Goal: Task Accomplishment & Management: Manage account settings

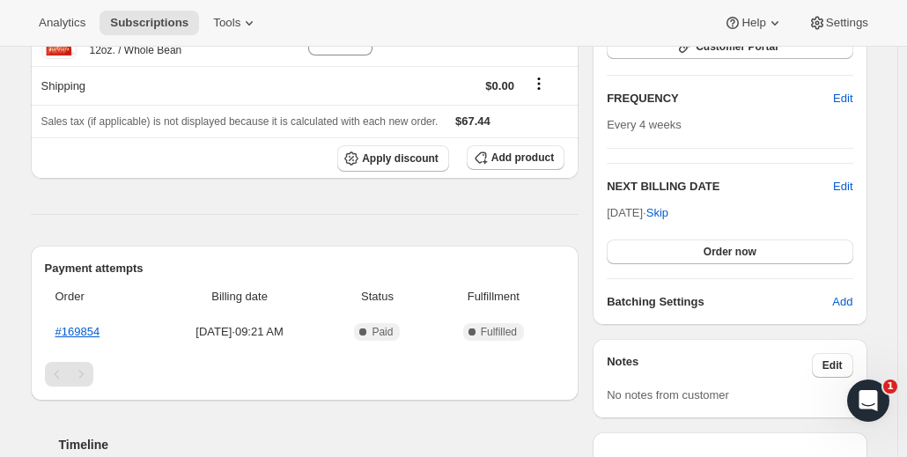
scroll to position [314, 0]
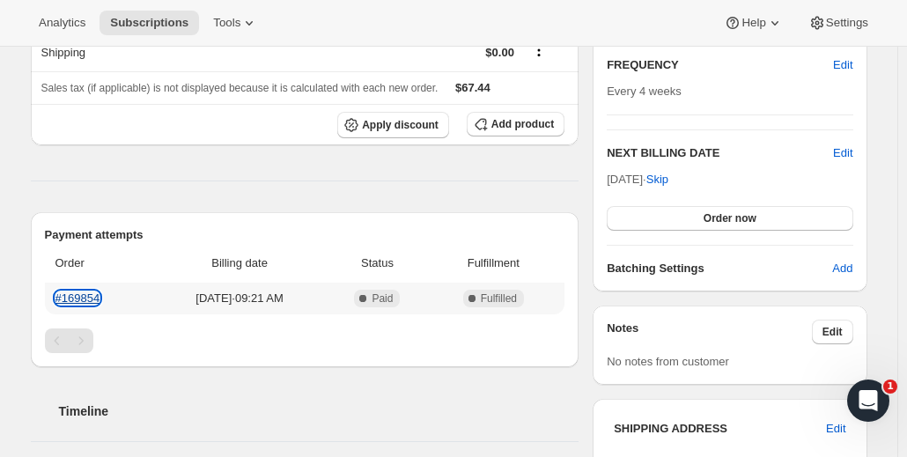
click at [77, 303] on link "#169854" at bounding box center [77, 297] width 45 height 13
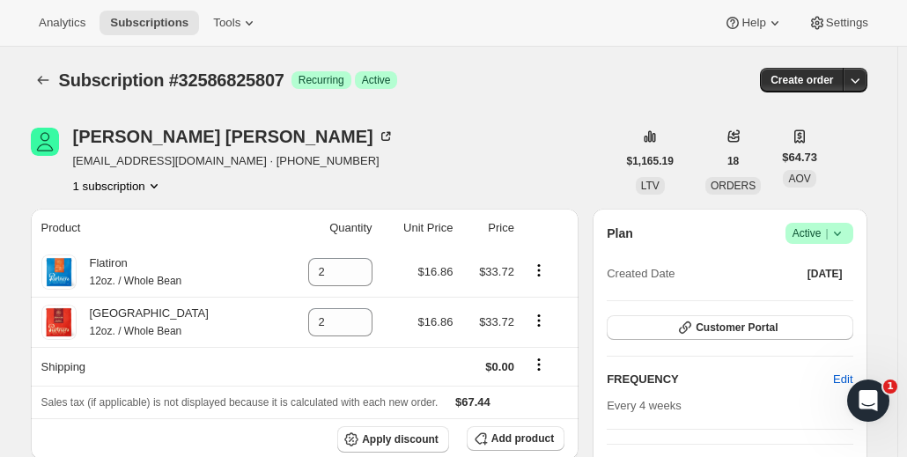
click at [123, 193] on button "1 subscription" at bounding box center [118, 186] width 90 height 18
click at [148, 184] on button "1 subscription" at bounding box center [118, 186] width 90 height 18
click at [324, 179] on div "Laura Polan stela255@aol.com · +19145846425 1 subscription" at bounding box center [324, 161] width 586 height 67
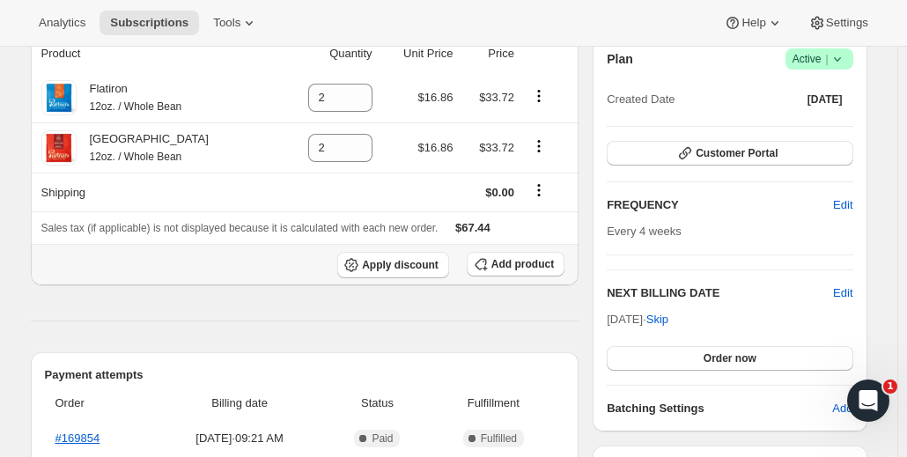
scroll to position [175, 0]
click at [89, 439] on link "#169854" at bounding box center [77, 437] width 45 height 13
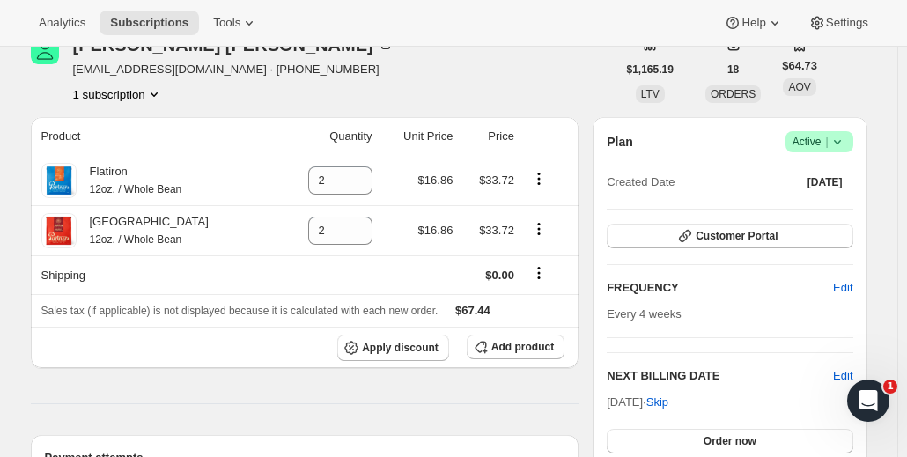
scroll to position [91, 0]
click at [521, 348] on span "Add product" at bounding box center [522, 348] width 63 height 14
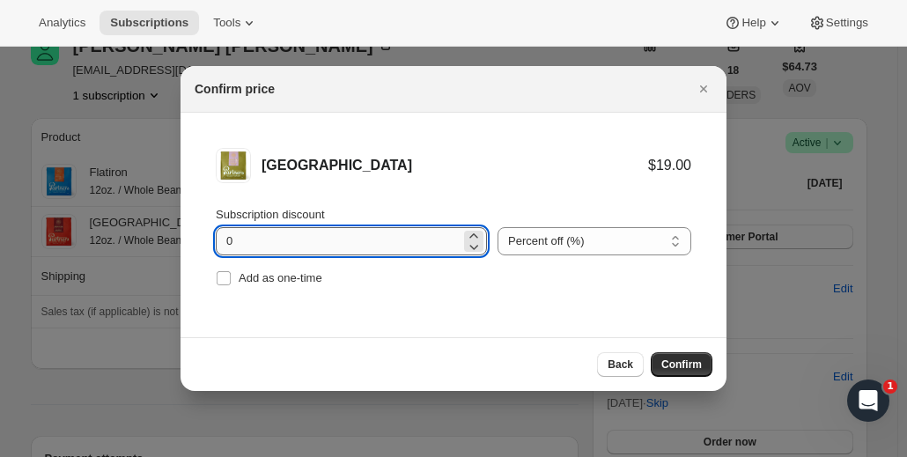
click at [276, 240] on input "0" at bounding box center [338, 241] width 245 height 28
type input "5"
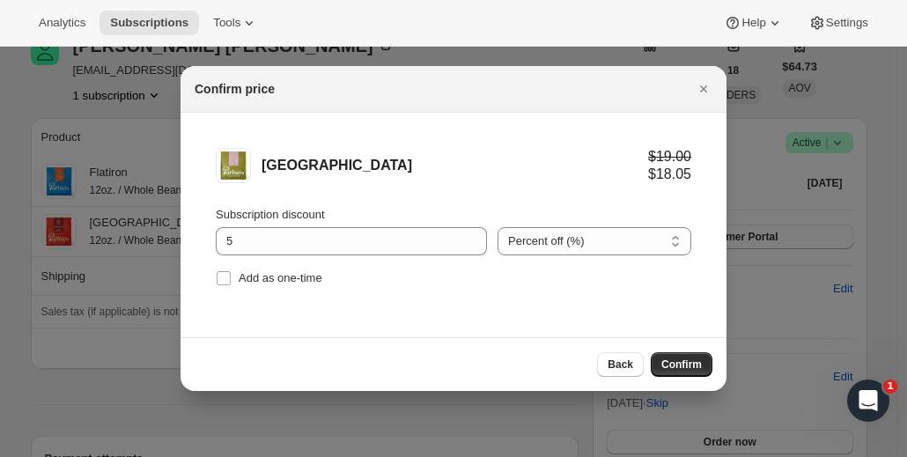
click at [496, 117] on li "Manhattan $19.00 $18.05 Subscription discount 5 Percent off (%) Amount off ($) …" at bounding box center [454, 219] width 546 height 213
click at [683, 365] on span "Confirm" at bounding box center [681, 365] width 41 height 14
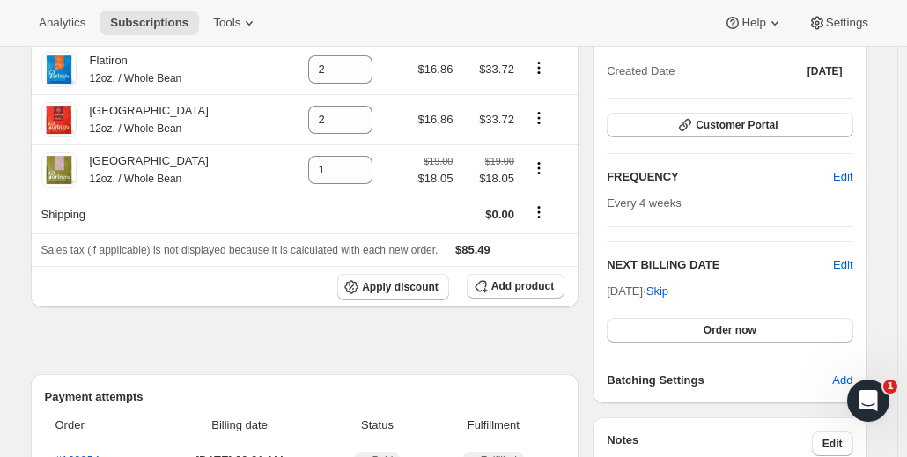
scroll to position [206, 0]
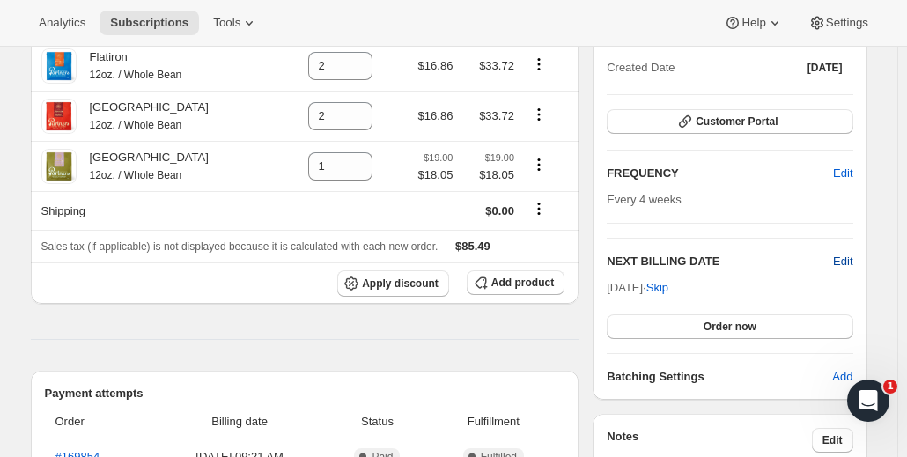
click at [852, 255] on span "Edit" at bounding box center [842, 262] width 19 height 18
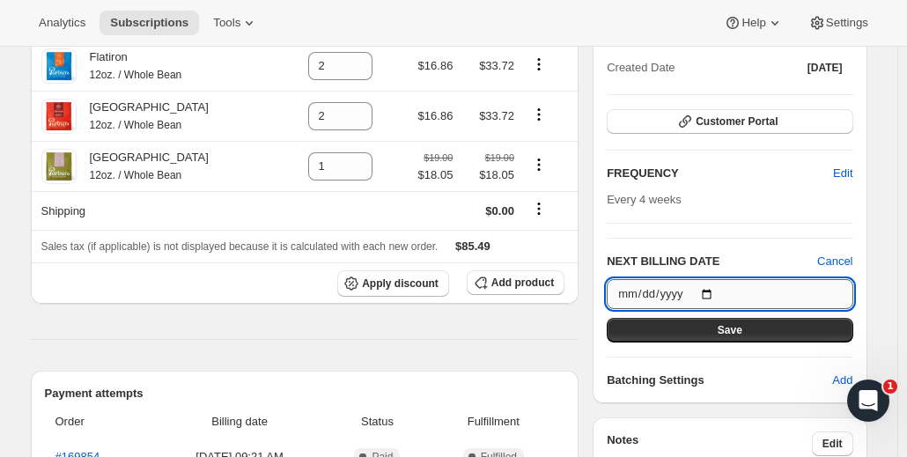
click at [715, 293] on input "2025-10-12" at bounding box center [730, 294] width 246 height 30
type input "2025-10-05"
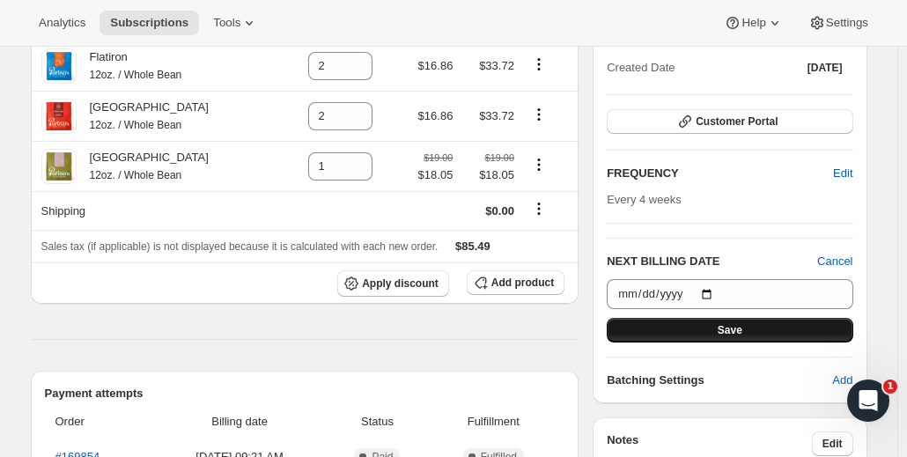
click at [669, 328] on button "Save" at bounding box center [730, 330] width 246 height 25
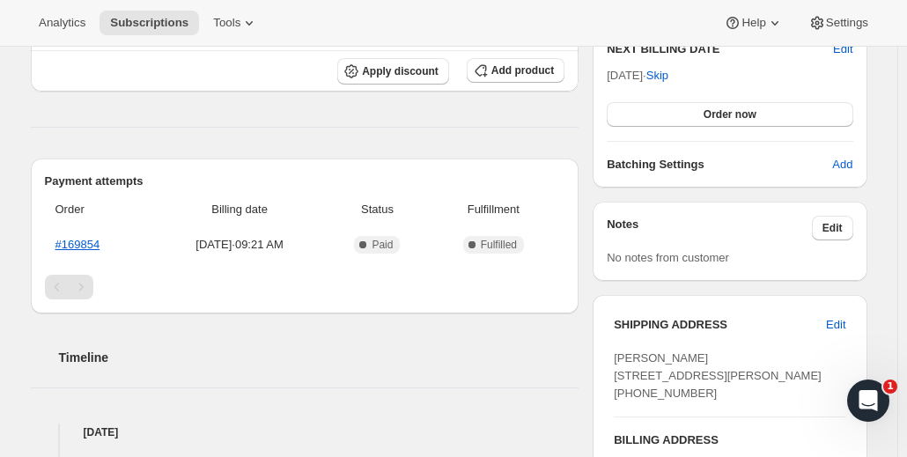
scroll to position [500, 0]
click at [80, 237] on link "#169854" at bounding box center [77, 243] width 45 height 13
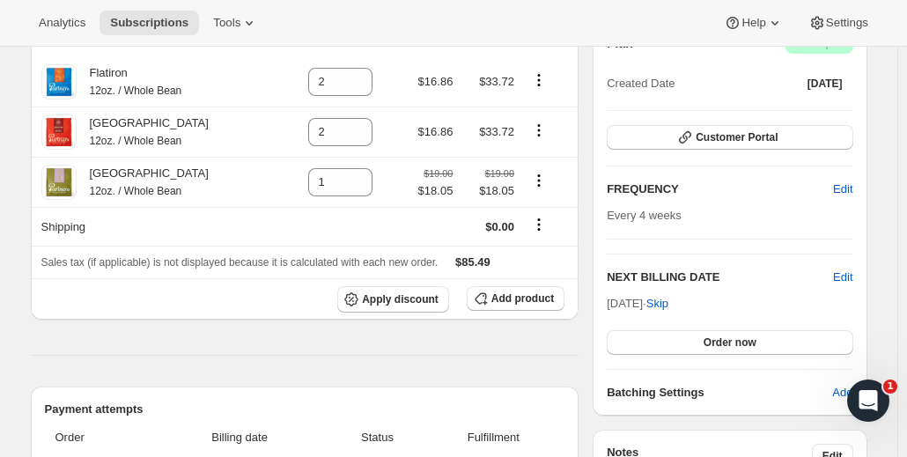
scroll to position [355, 0]
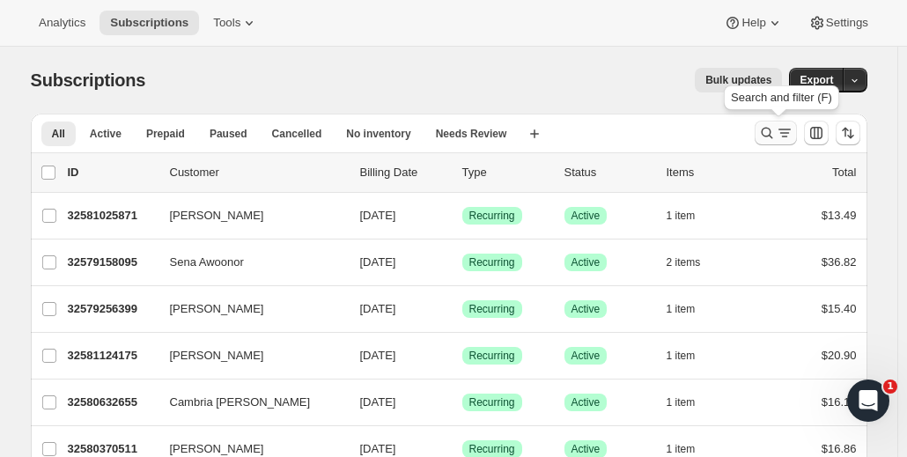
click at [776, 140] on icon "Search and filter results" at bounding box center [767, 133] width 18 height 18
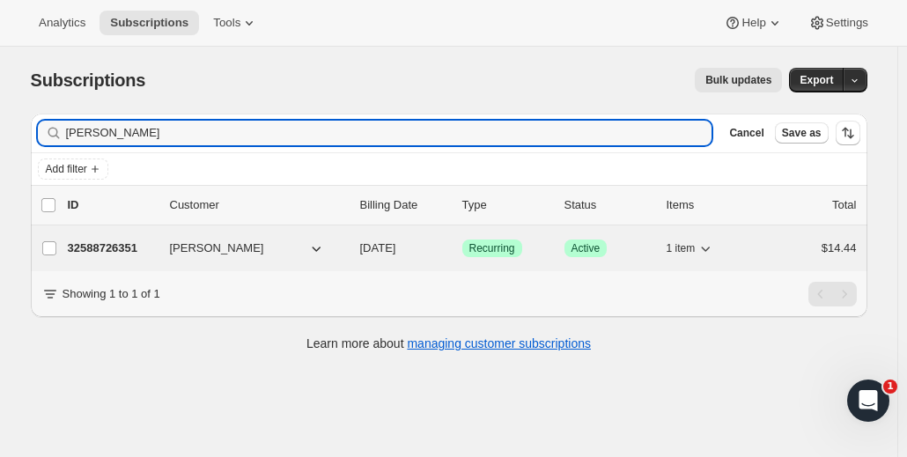
type input "[PERSON_NAME]"
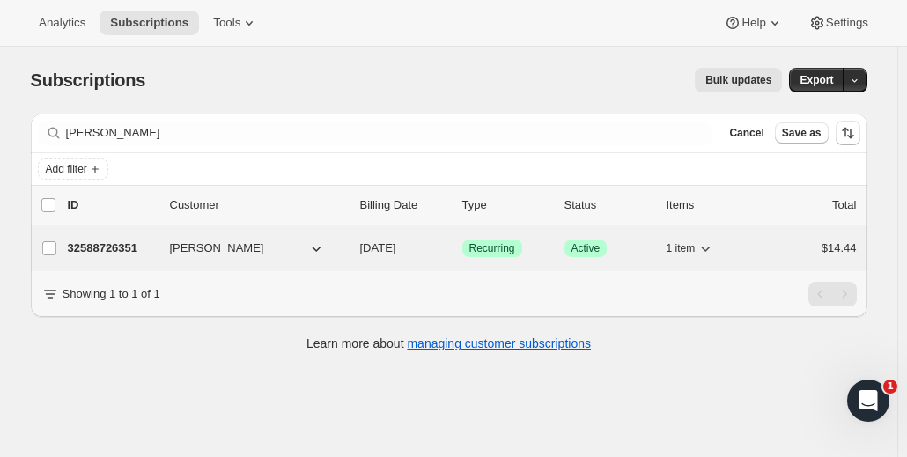
click at [284, 251] on button "[PERSON_NAME]" at bounding box center [247, 248] width 176 height 28
click at [154, 248] on p "32588726351" at bounding box center [112, 249] width 88 height 18
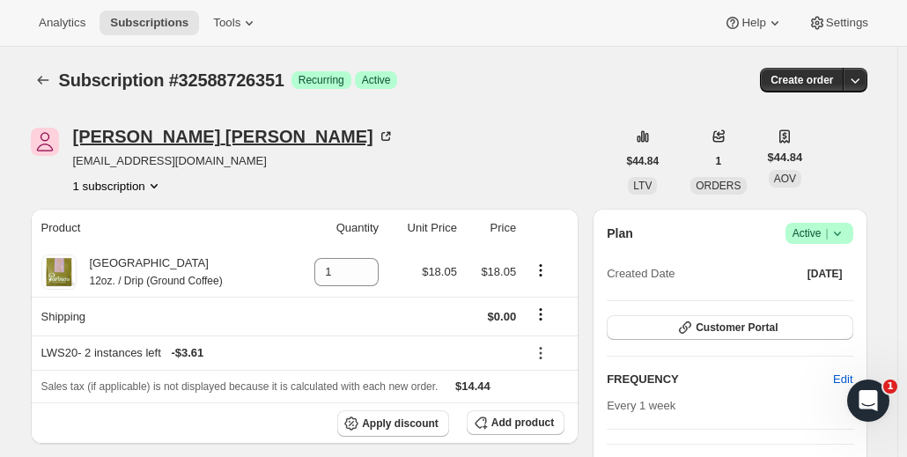
click at [129, 135] on div "[PERSON_NAME]" at bounding box center [233, 137] width 321 height 18
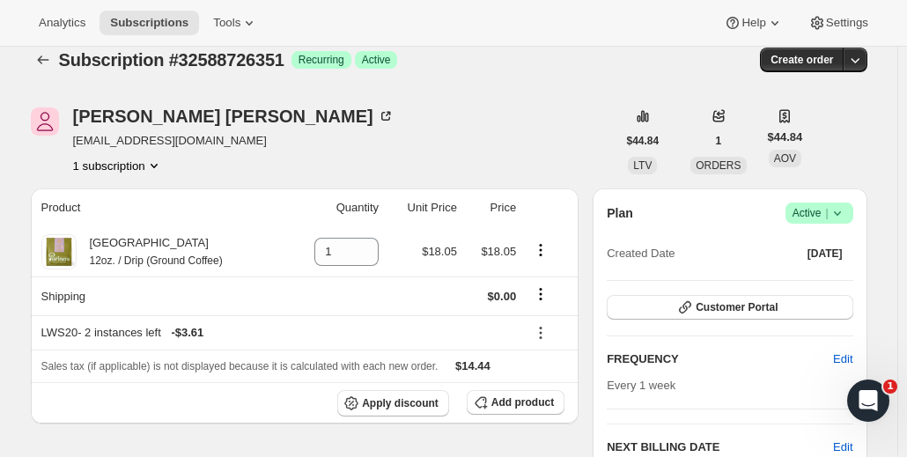
scroll to position [18, 0]
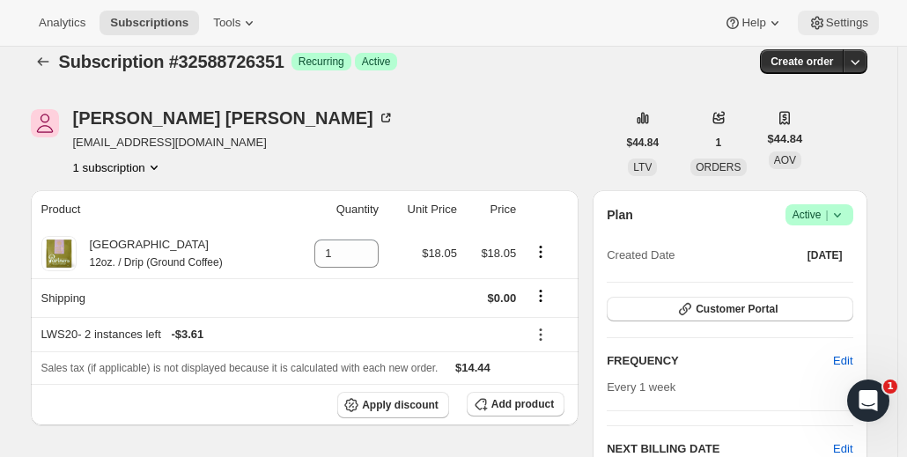
click at [852, 16] on span "Settings" at bounding box center [847, 23] width 42 height 14
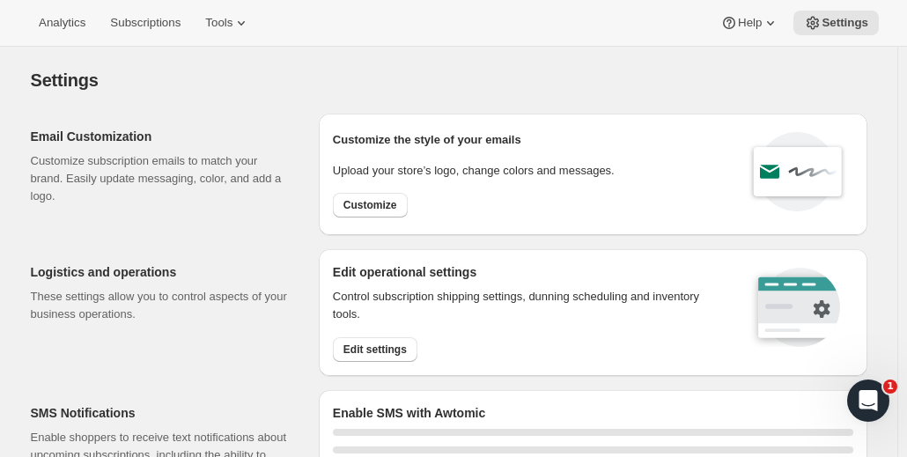
select select "22:00"
select select "09:00"
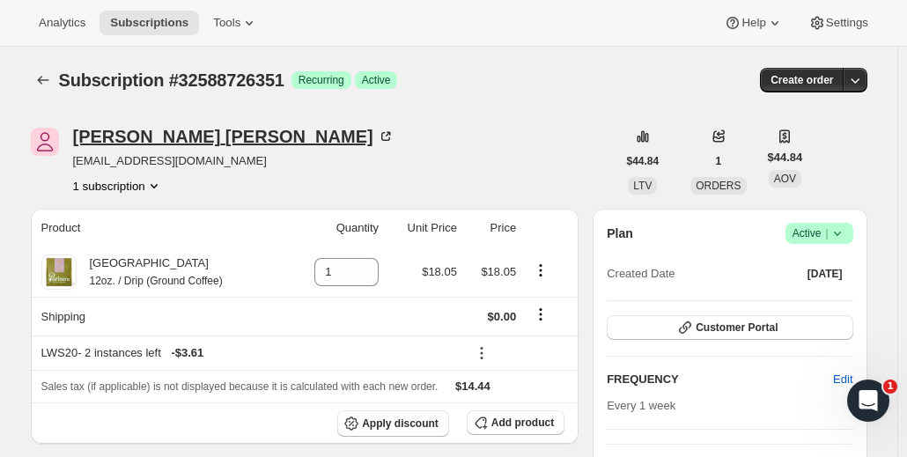
click at [176, 130] on div "[PERSON_NAME]" at bounding box center [233, 137] width 321 height 18
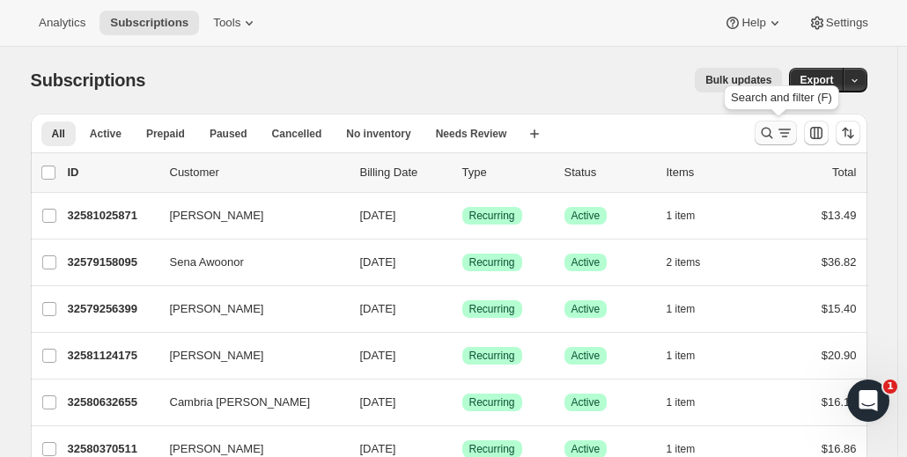
click at [786, 128] on icon "Search and filter results" at bounding box center [785, 133] width 18 height 18
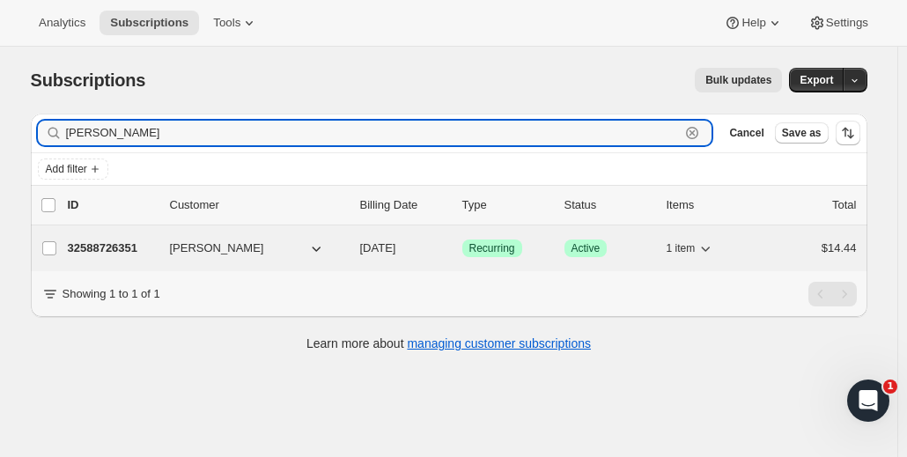
type input "[PERSON_NAME]"
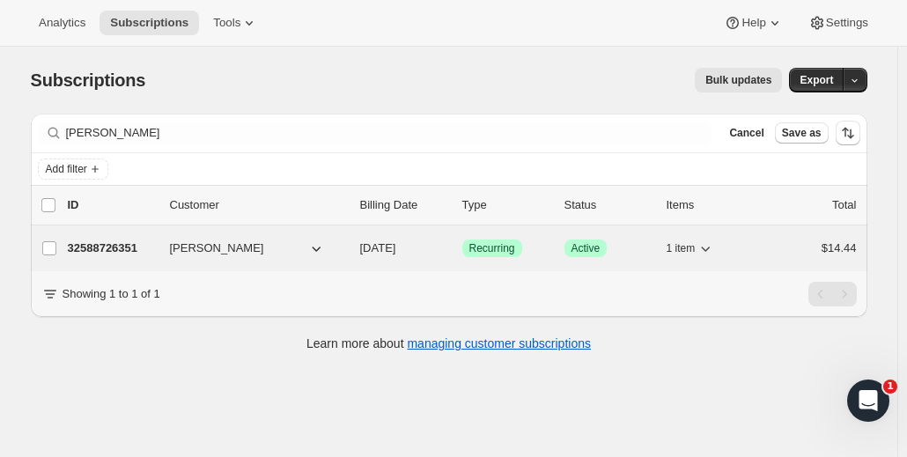
click at [156, 253] on p "32588726351" at bounding box center [112, 249] width 88 height 18
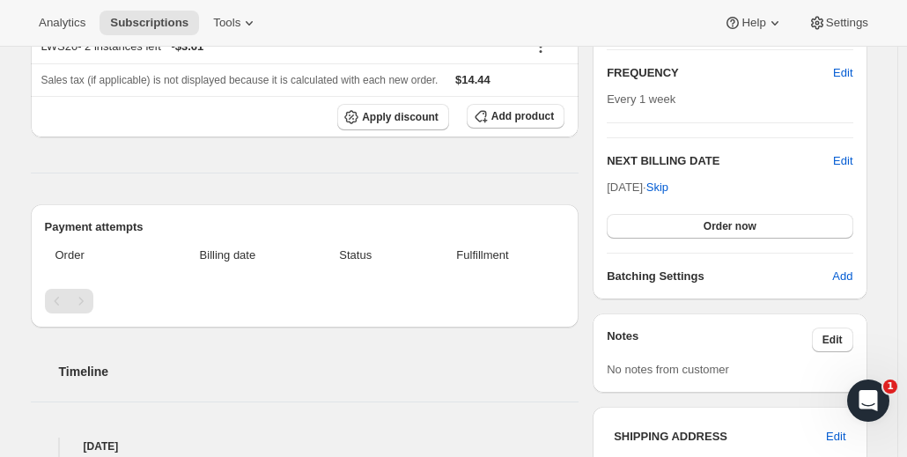
scroll to position [331, 0]
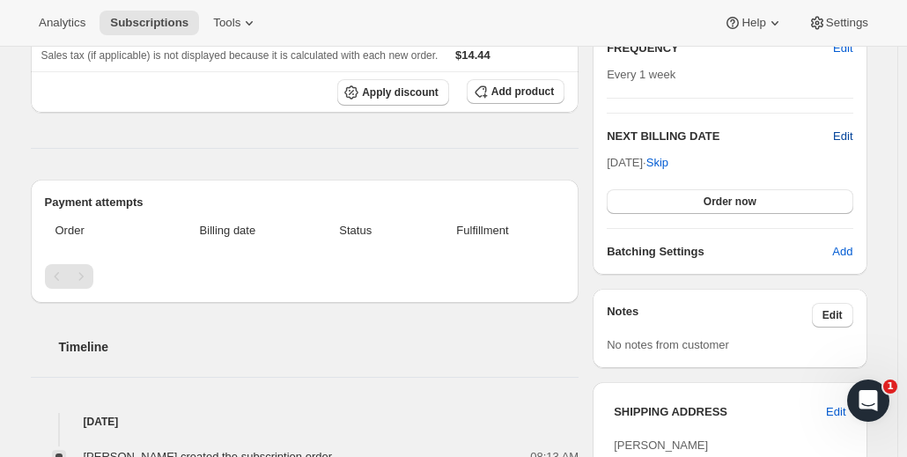
click at [844, 136] on span "Edit" at bounding box center [842, 137] width 19 height 18
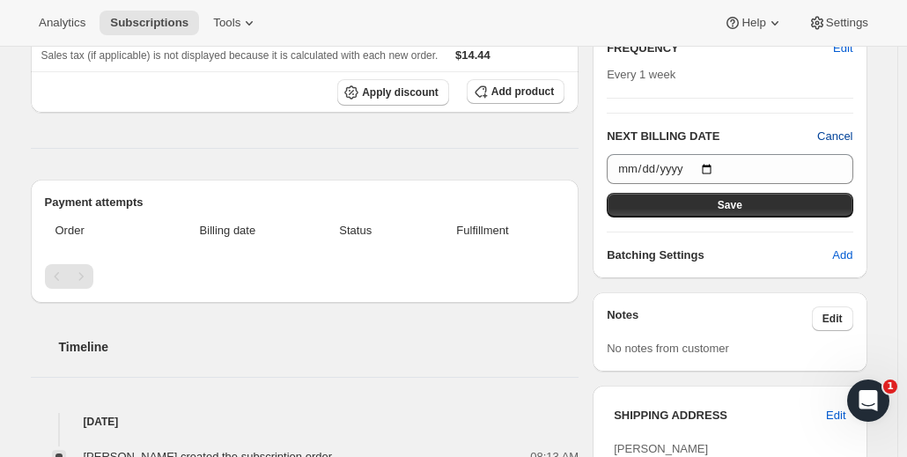
click at [844, 136] on span "Cancel" at bounding box center [834, 137] width 35 height 18
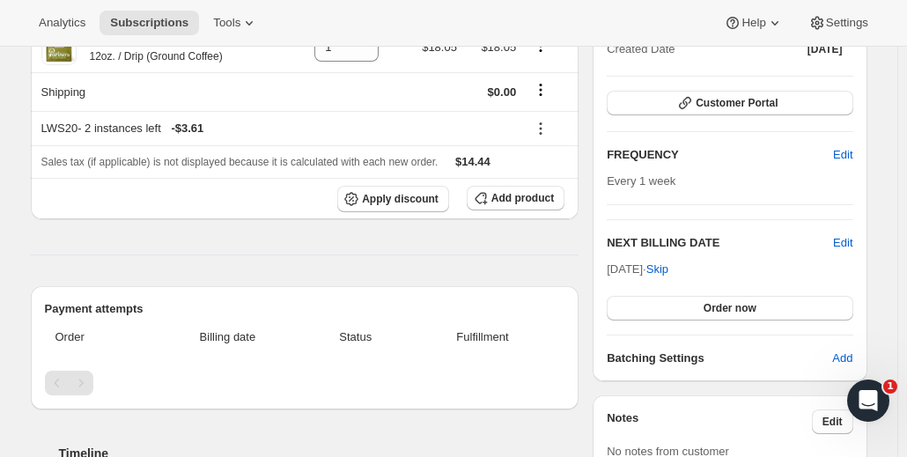
scroll to position [224, 0]
click at [852, 158] on span "Edit" at bounding box center [842, 156] width 19 height 18
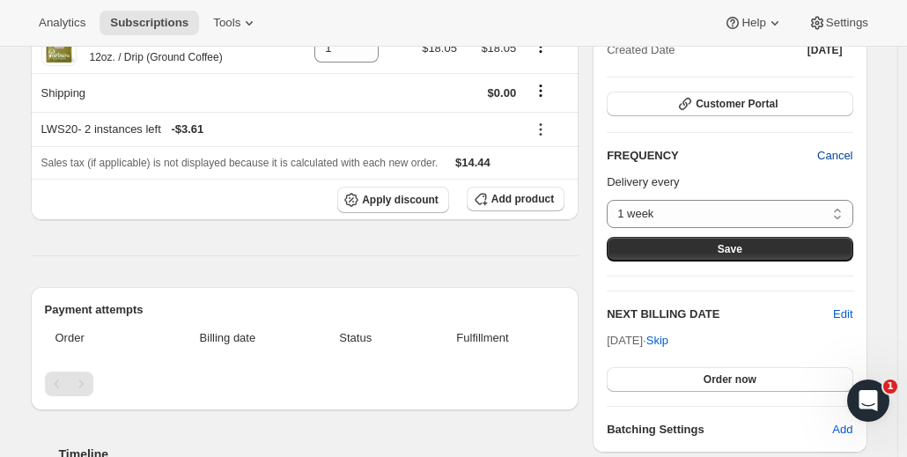
click at [843, 158] on span "Cancel" at bounding box center [834, 156] width 35 height 18
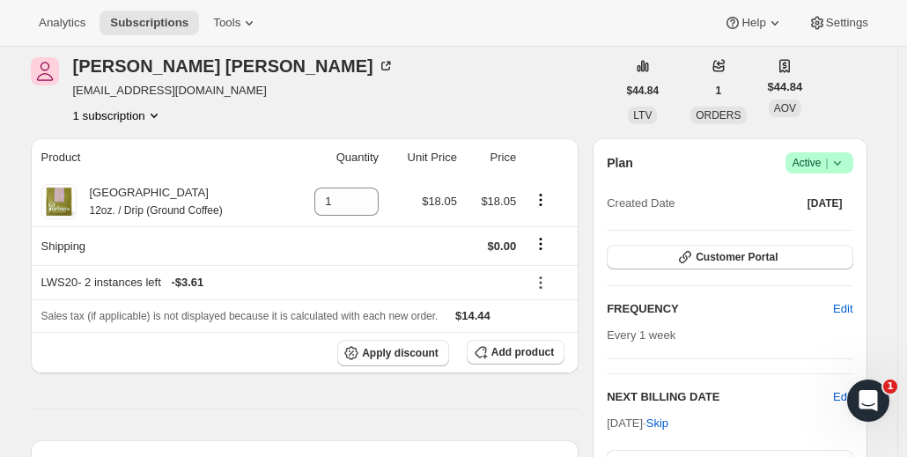
scroll to position [70, 0]
click at [840, 163] on icon at bounding box center [836, 164] width 7 height 4
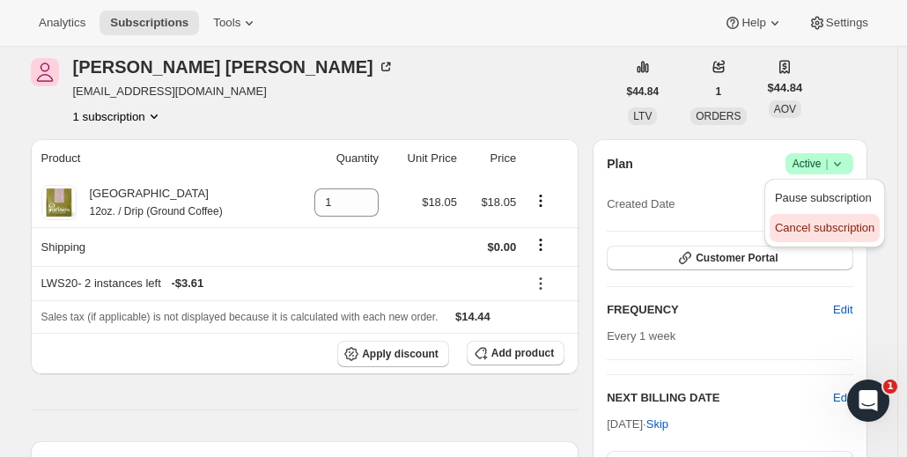
click at [837, 225] on span "Cancel subscription" at bounding box center [825, 227] width 100 height 13
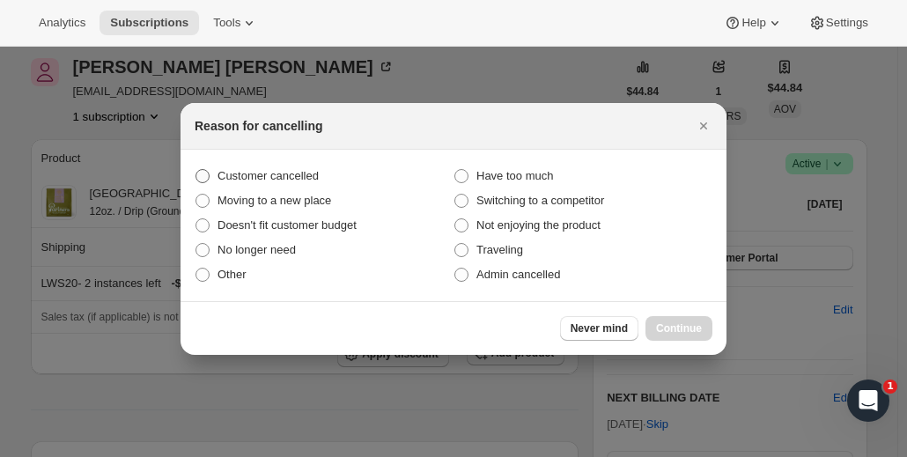
click at [206, 173] on span ":rrg:" at bounding box center [203, 176] width 14 height 14
click at [196, 170] on input "Customer cancelled" at bounding box center [196, 169] width 1 height 1
radio input "true"
click at [202, 277] on span ":rrg:" at bounding box center [203, 275] width 14 height 14
click at [196, 269] on input "Other" at bounding box center [196, 268] width 1 height 1
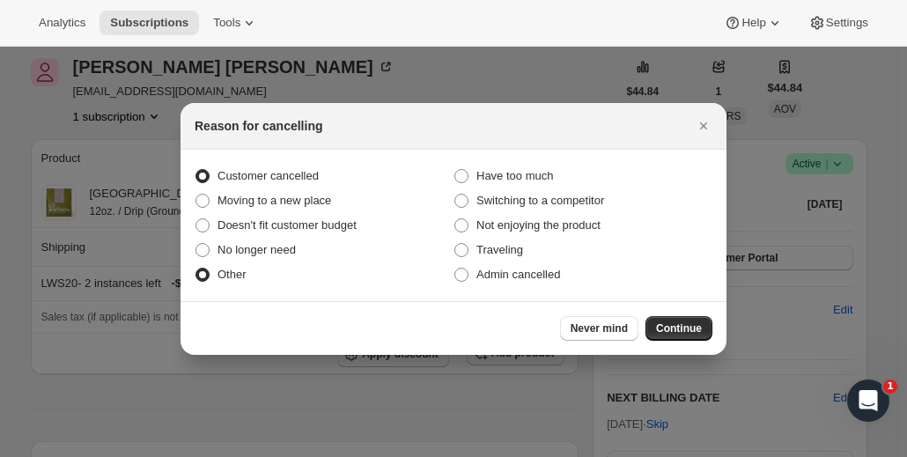
radio input "true"
click at [204, 175] on span ":rrg:" at bounding box center [203, 176] width 14 height 14
click at [196, 170] on input "Customer cancelled" at bounding box center [196, 169] width 1 height 1
radio input "true"
radio input "false"
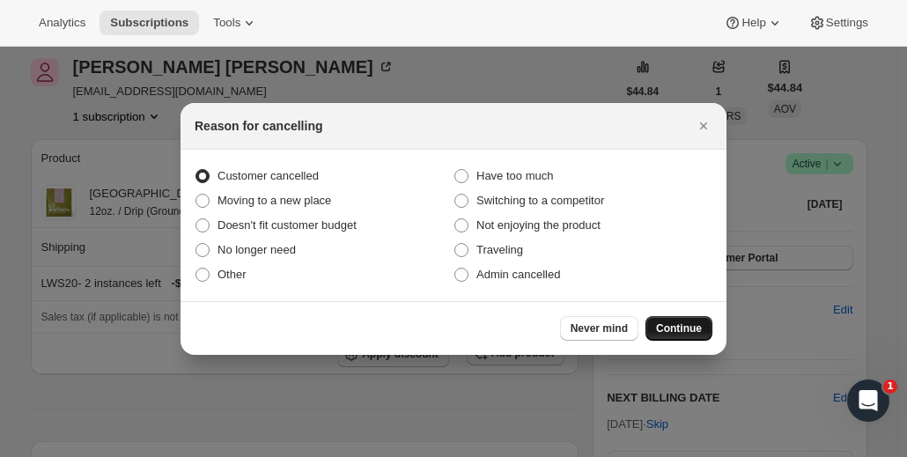
click at [683, 332] on span "Continue" at bounding box center [679, 328] width 46 height 14
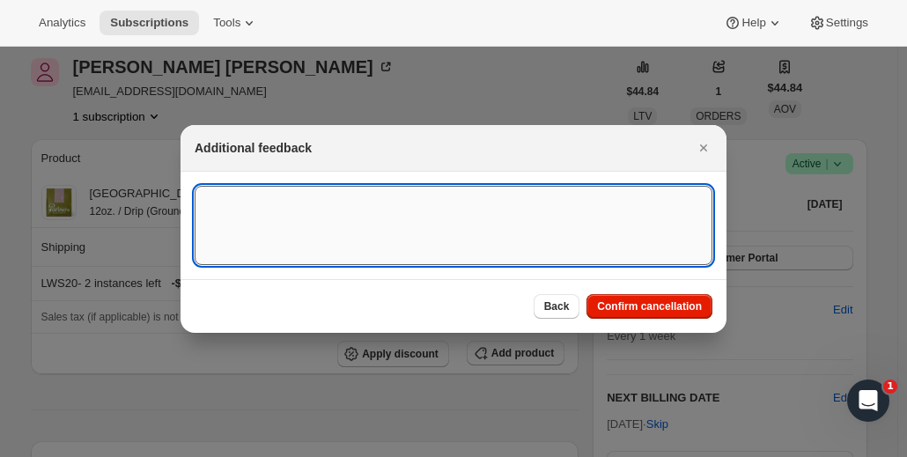
click at [342, 212] on textarea ":rrg:" at bounding box center [454, 225] width 518 height 79
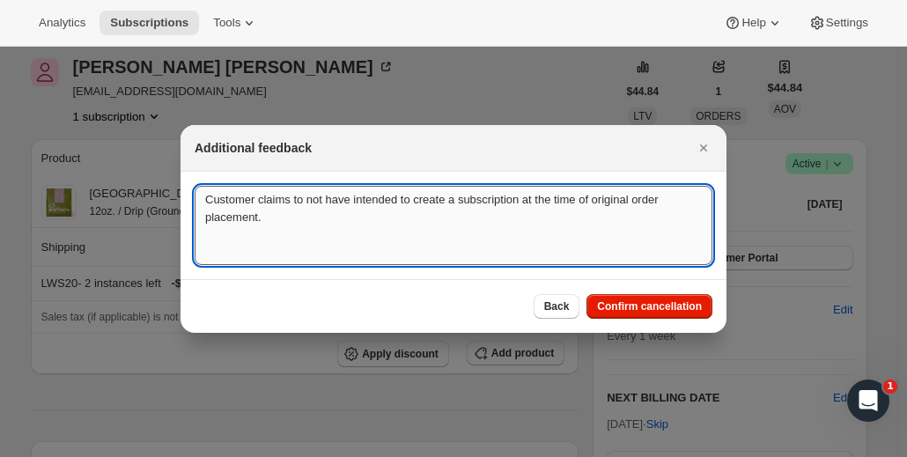
drag, startPoint x: 303, startPoint y: 203, endPoint x: 255, endPoint y: 205, distance: 48.5
click at [255, 205] on textarea "Customer claims to not have intended to create a subscription at the time of or…" at bounding box center [454, 225] width 518 height 79
click at [255, 207] on textarea "Customerdid not have intended to create a subscription at the time of original …" at bounding box center [454, 225] width 518 height 79
click at [314, 209] on textarea "Customer did not have intended to create a subscription at the time of original…" at bounding box center [454, 225] width 518 height 79
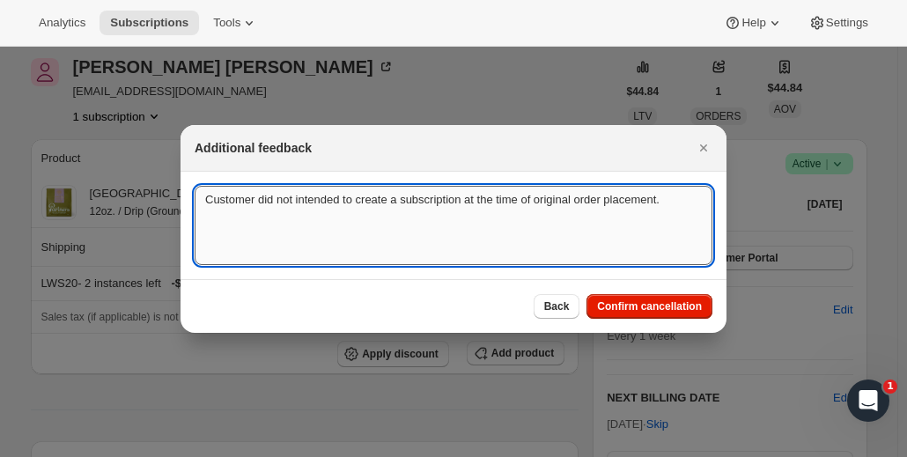
click at [334, 203] on textarea "Customer did not intended to create a subscription at the time of original orde…" at bounding box center [454, 225] width 518 height 79
type textarea "Customer did not intend to create a subscription at the time of original order …"
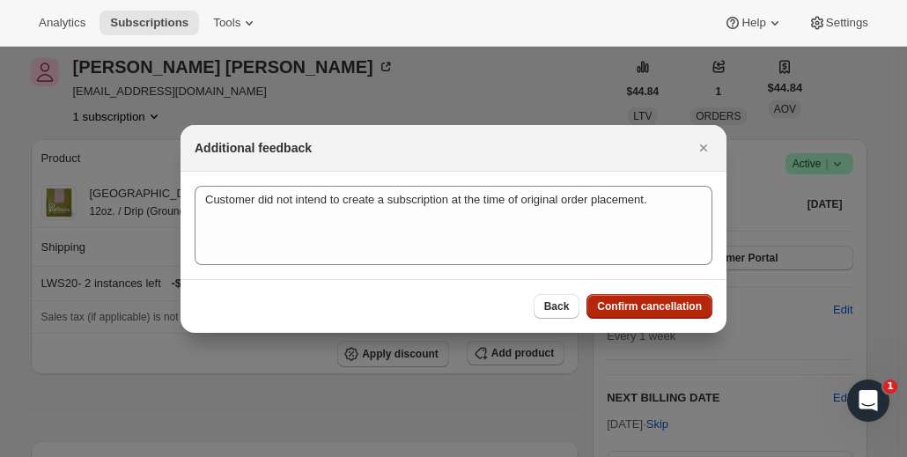
click at [645, 307] on span "Confirm cancellation" at bounding box center [649, 306] width 105 height 14
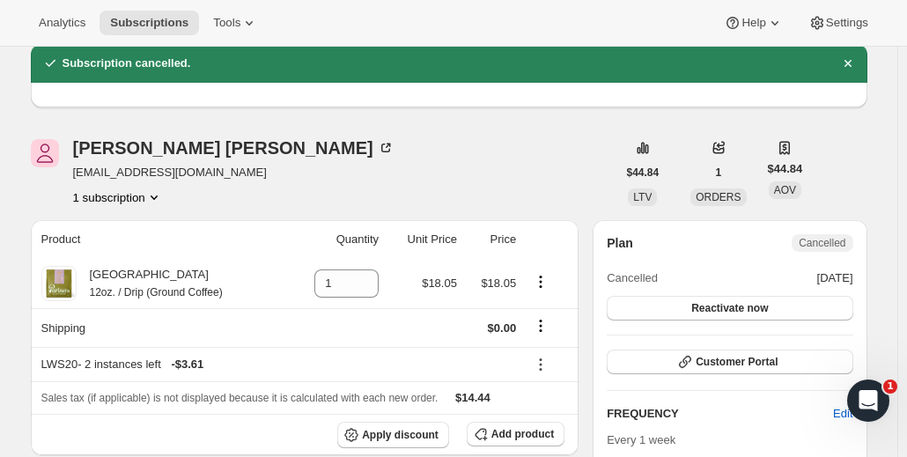
click at [120, 198] on button "1 subscription" at bounding box center [118, 197] width 90 height 18
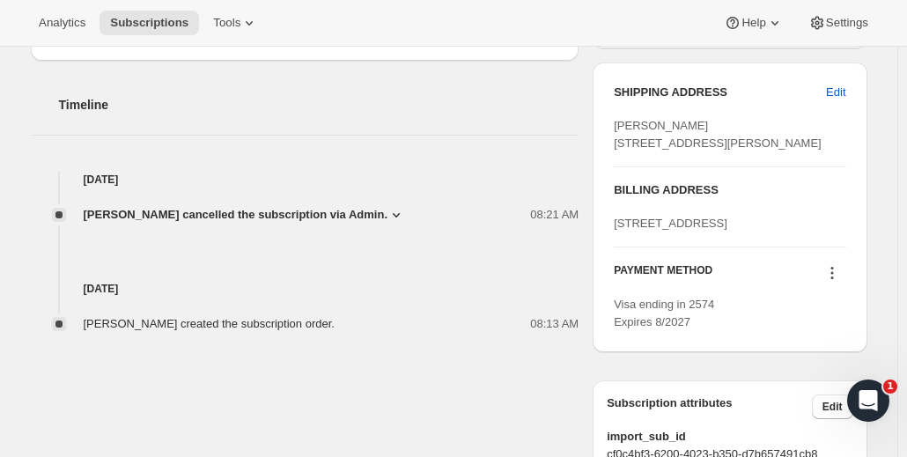
scroll to position [653, 0]
click at [389, 214] on icon at bounding box center [396, 216] width 18 height 18
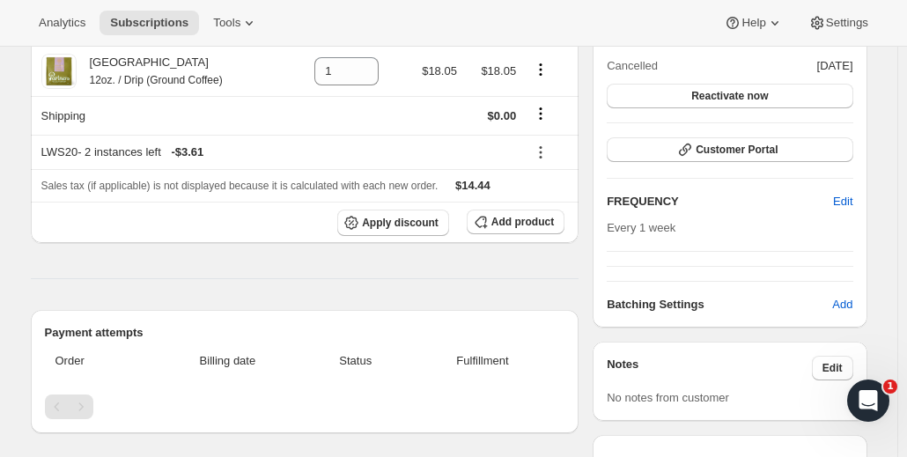
scroll to position [288, 0]
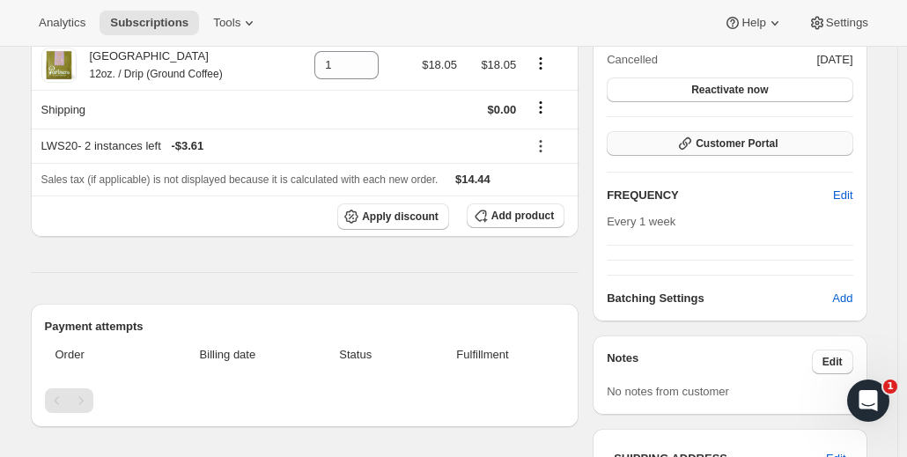
click at [736, 149] on span "Customer Portal" at bounding box center [737, 143] width 82 height 14
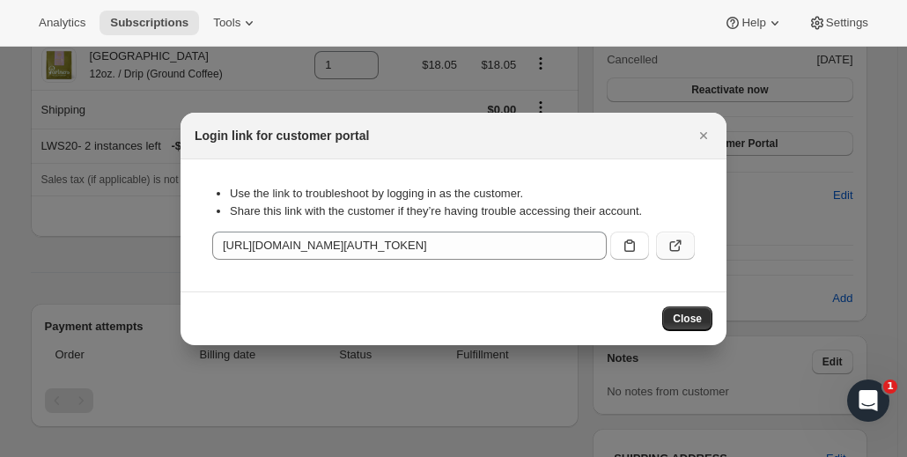
click at [673, 234] on button ":rui:" at bounding box center [675, 246] width 39 height 28
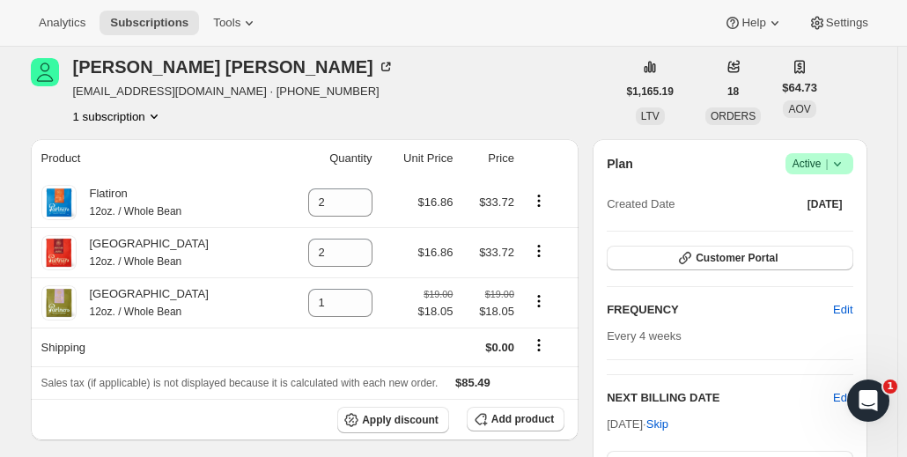
scroll to position [70, 0]
